Goal: Information Seeking & Learning: Learn about a topic

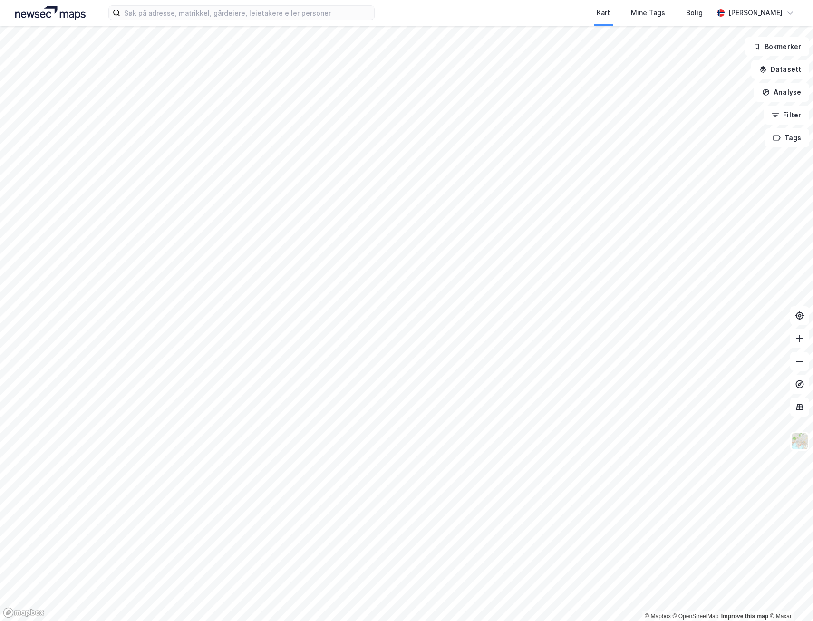
click at [176, 20] on div "Kart Mine Tags Bolig [PERSON_NAME]" at bounding box center [406, 13] width 813 height 26
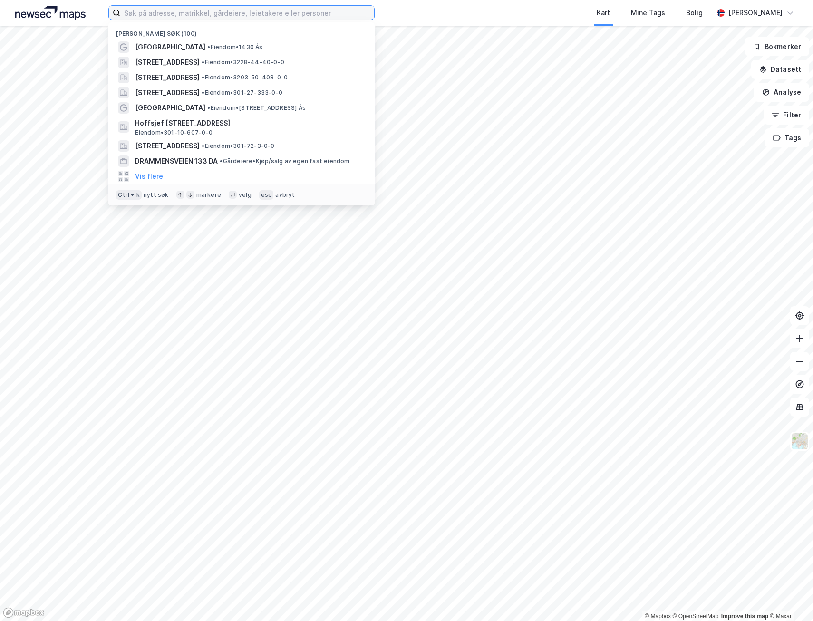
click at [175, 16] on input at bounding box center [247, 13] width 254 height 14
type input "Dikeveien"
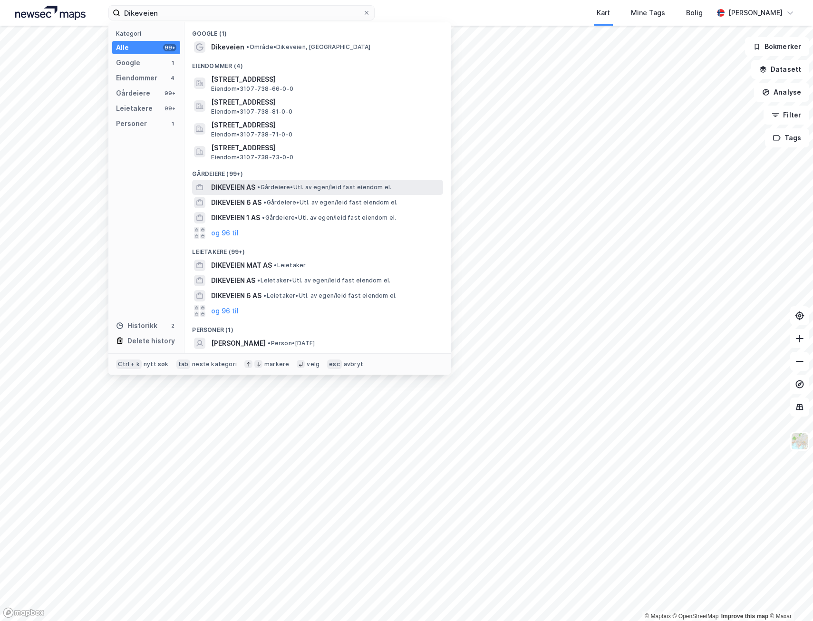
click at [221, 191] on span "DIKEVEIEN AS" at bounding box center [233, 187] width 44 height 11
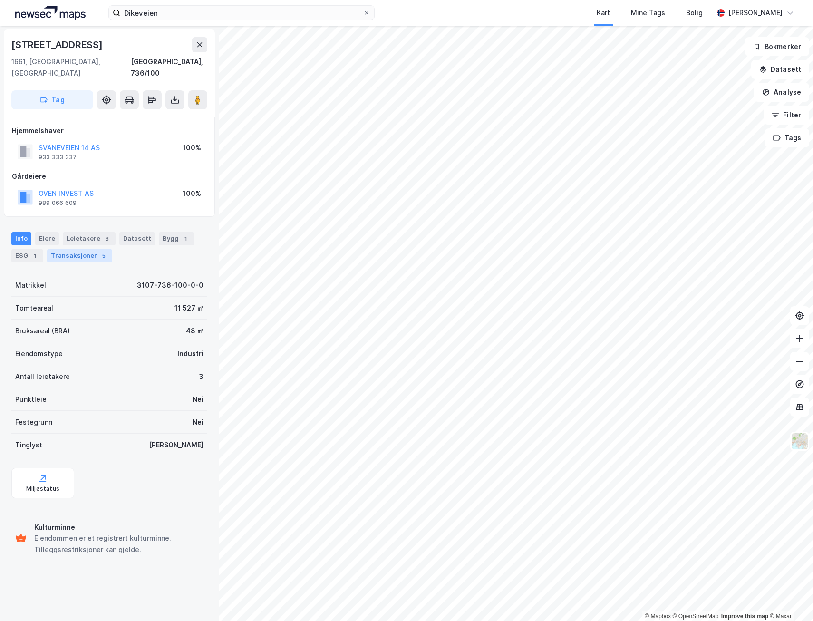
click at [77, 249] on div "Transaksjoner 5" at bounding box center [79, 255] width 65 height 13
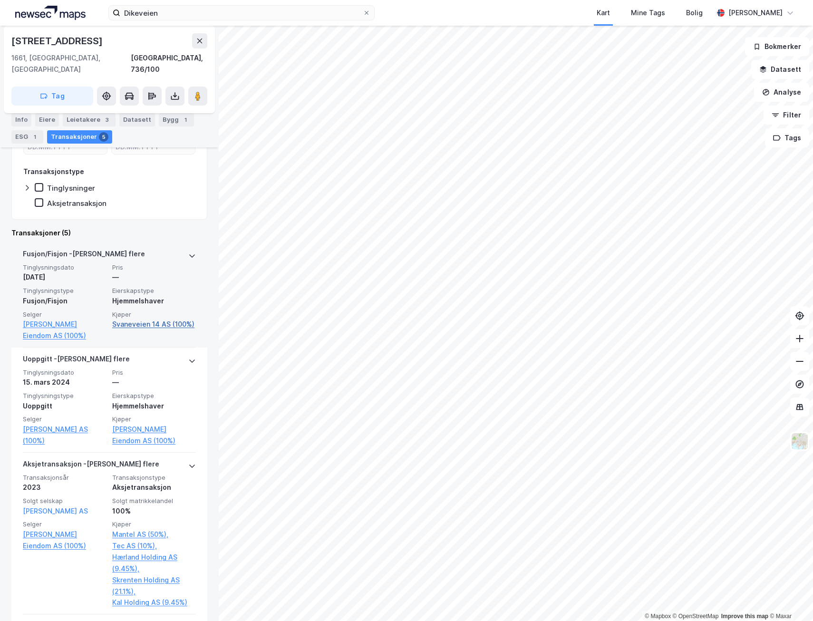
scroll to position [150, 0]
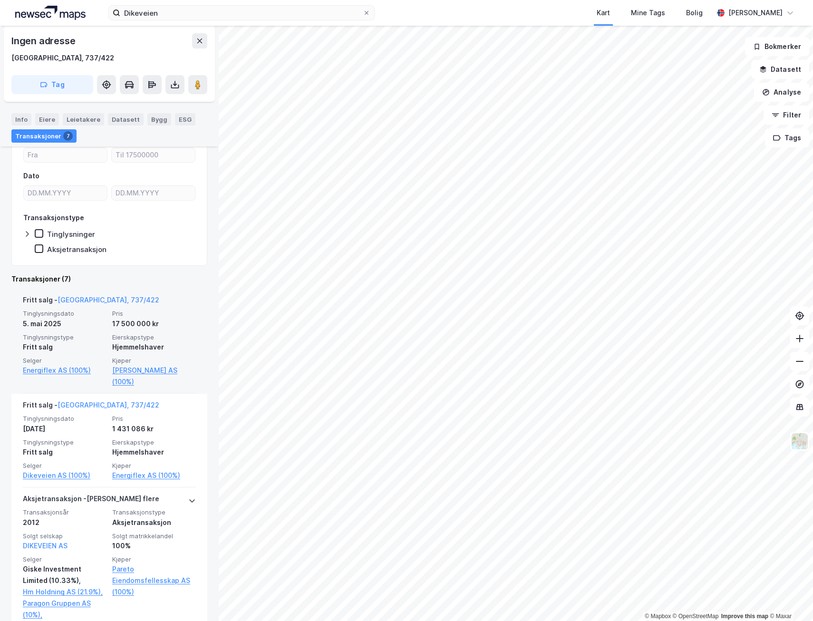
scroll to position [143, 0]
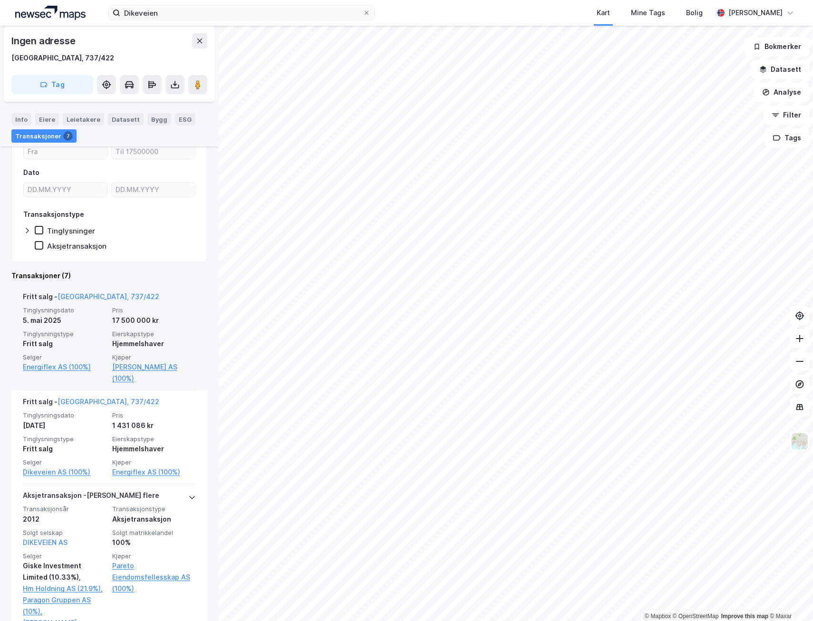
click at [135, 292] on div "Fritt salg - [GEOGRAPHIC_DATA], 737/422" at bounding box center [109, 298] width 173 height 15
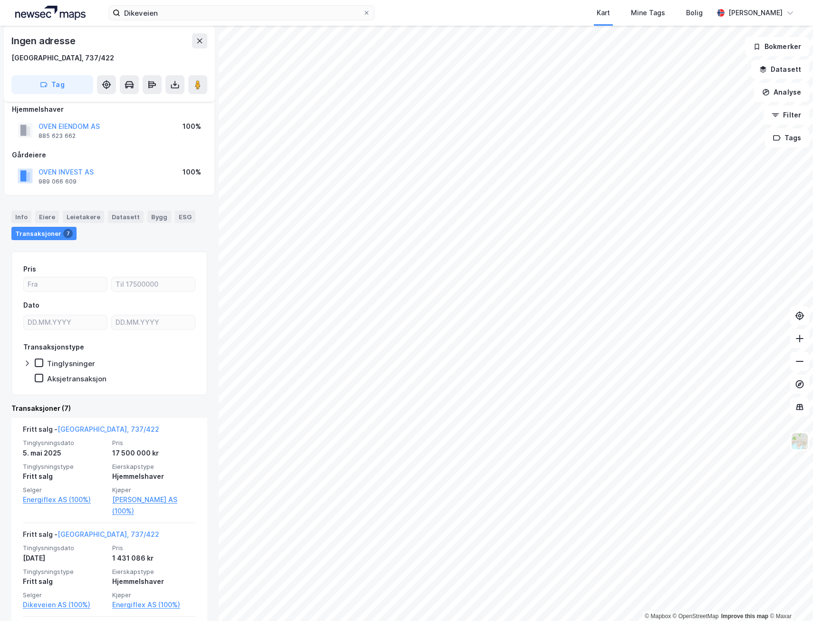
scroll to position [0, 0]
